Goal: Task Accomplishment & Management: Use online tool/utility

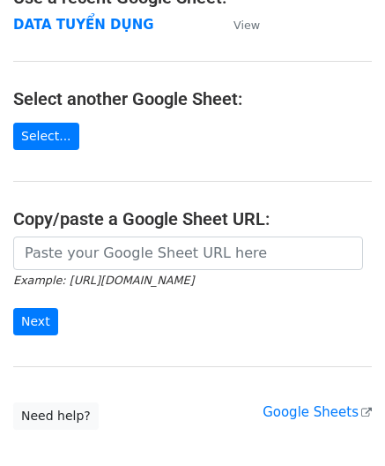
scroll to position [236, 0]
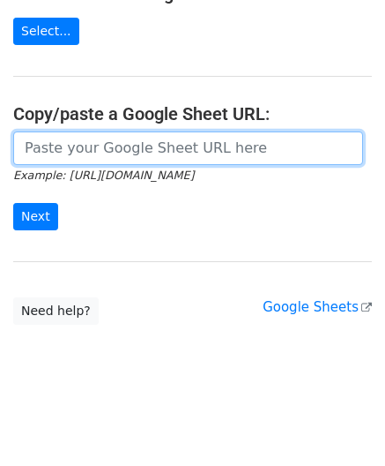
click at [155, 148] on input "url" at bounding box center [188, 148] width 350 height 34
paste input "https://docs.google.com/spreadsheets/d/1KZ7mIKUru3GcC_K2wVEfG_VsEb4I4bOScueJoPE…"
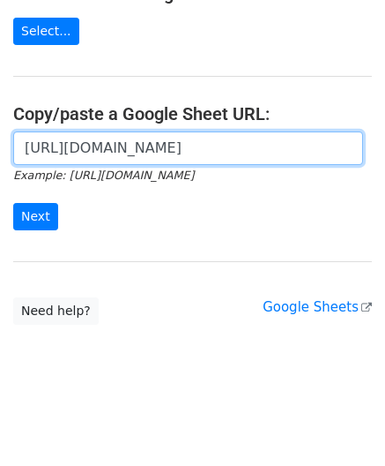
scroll to position [0, 504]
type input "https://docs.google.com/spreadsheets/d/1KZ7mIKUru3GcC_K2wVEfG_VsEb4I4bOScueJoPE…"
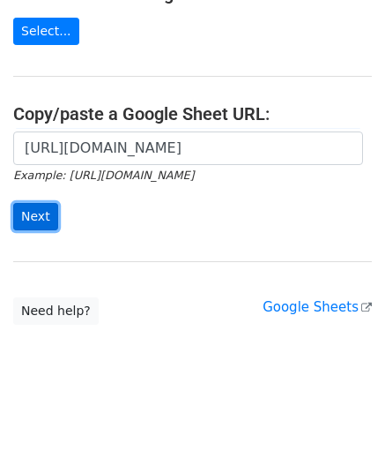
click at [30, 214] on input "Next" at bounding box center [35, 216] width 45 height 27
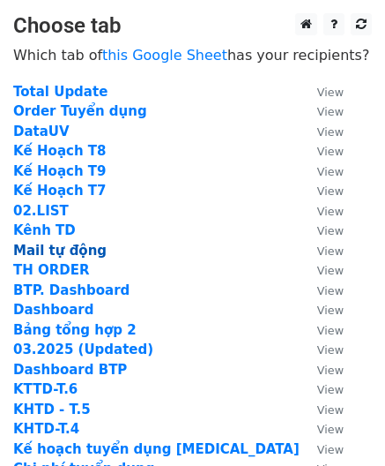
click at [59, 255] on strong "Mail tự động" at bounding box center [59, 251] width 93 height 16
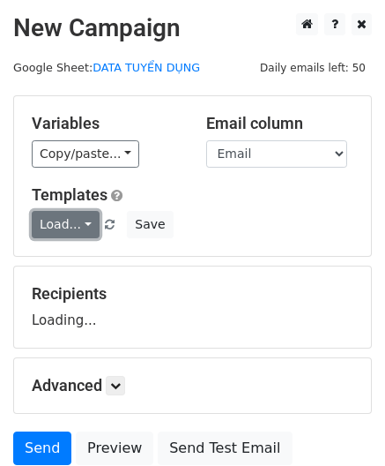
click at [68, 223] on link "Load..." at bounding box center [66, 224] width 68 height 27
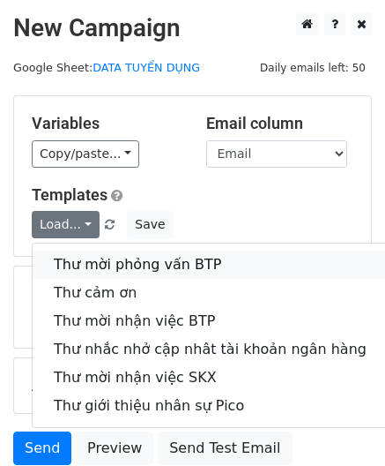
click at [79, 250] on link "Thư mời phỏng vấn BTP" at bounding box center [210, 264] width 355 height 28
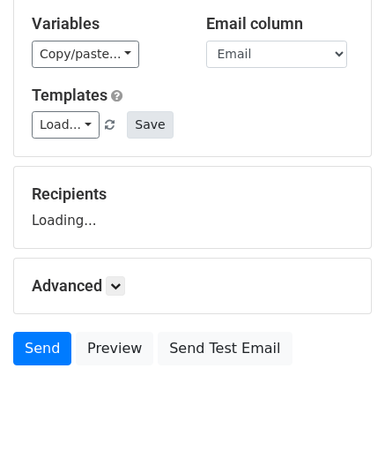
scroll to position [149, 0]
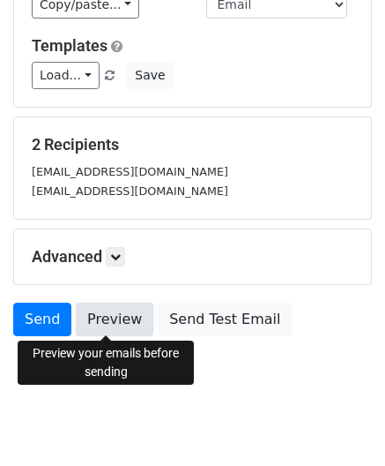
click at [108, 307] on link "Preview" at bounding box center [115, 320] width 78 height 34
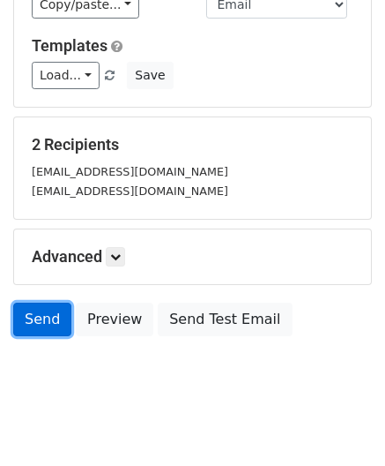
click at [21, 318] on link "Send" at bounding box center [42, 320] width 58 height 34
click at [35, 315] on link "Send" at bounding box center [42, 320] width 58 height 34
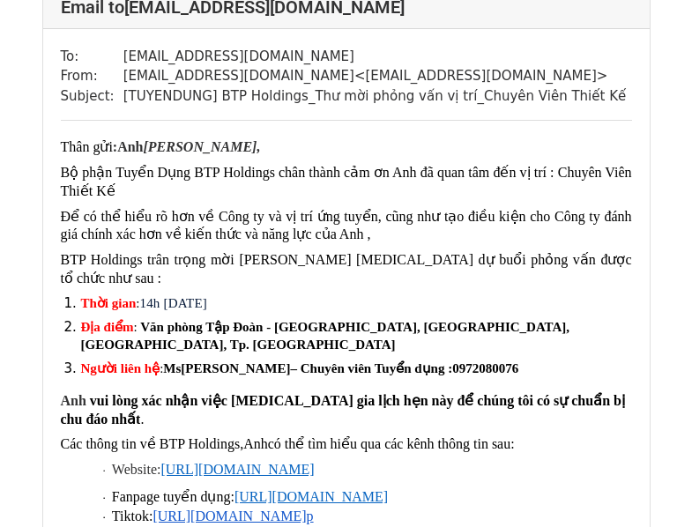
scroll to position [1194, 0]
